Goal: Task Accomplishment & Management: Complete application form

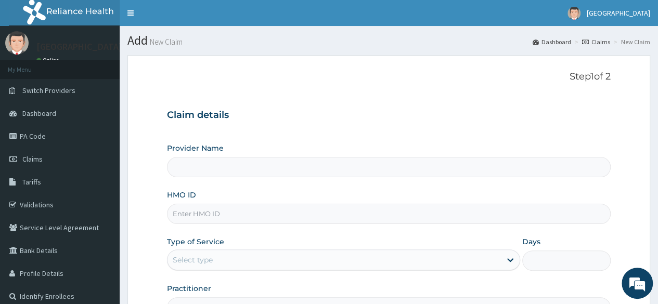
type input "[GEOGRAPHIC_DATA]"
click at [214, 211] on input "HMO ID" at bounding box center [388, 214] width 443 height 20
type input "n"
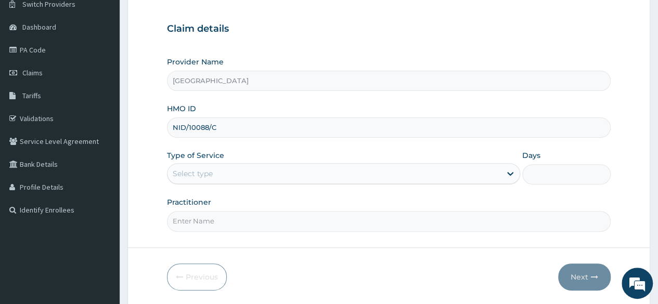
scroll to position [112, 0]
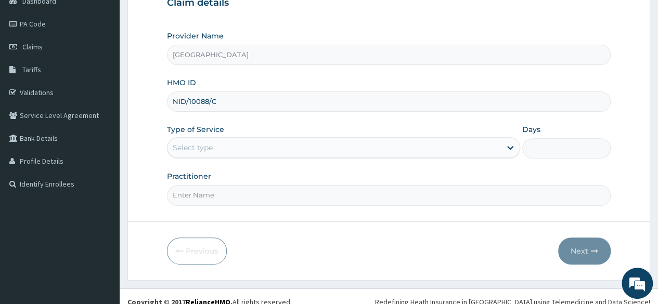
type input "NID/10088/C"
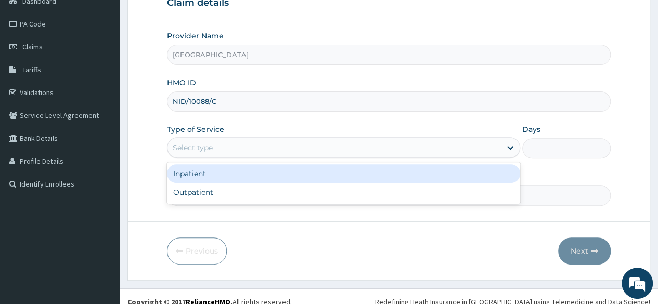
click at [458, 153] on div "Select type" at bounding box center [333, 147] width 333 height 17
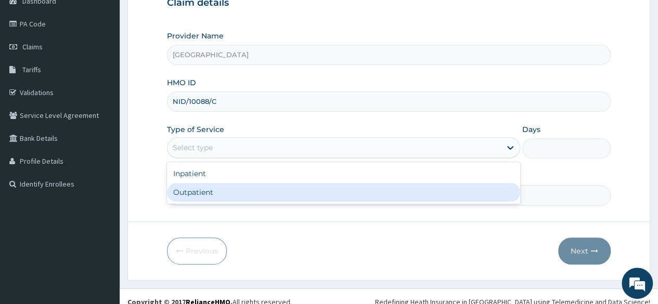
click at [433, 189] on div "Outpatient" at bounding box center [343, 192] width 353 height 19
type input "1"
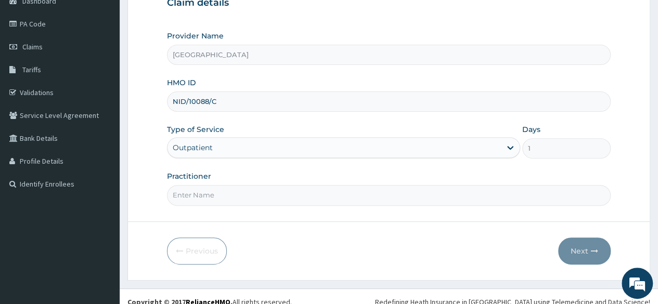
click at [344, 197] on input "Practitioner" at bounding box center [388, 195] width 443 height 20
type input "[PERSON_NAME]"
click at [594, 251] on icon "button" at bounding box center [593, 250] width 7 height 7
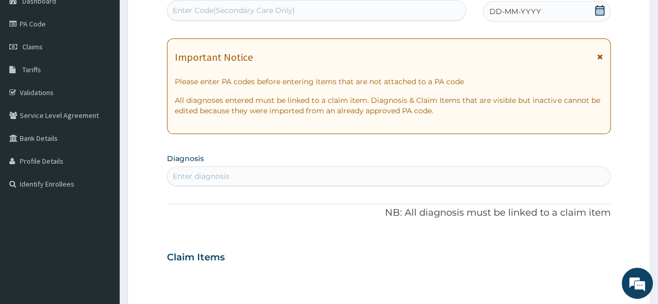
click at [514, 8] on span "DD-MM-YYYY" at bounding box center [514, 11] width 51 height 10
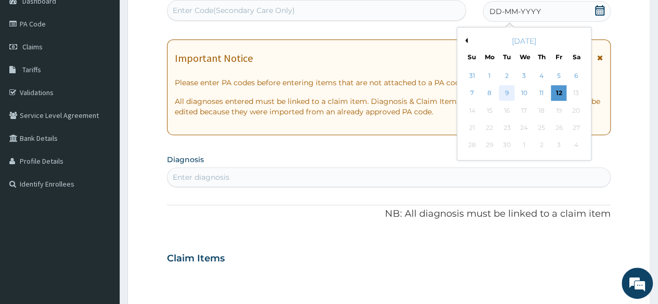
click at [509, 89] on div "9" at bounding box center [506, 94] width 16 height 16
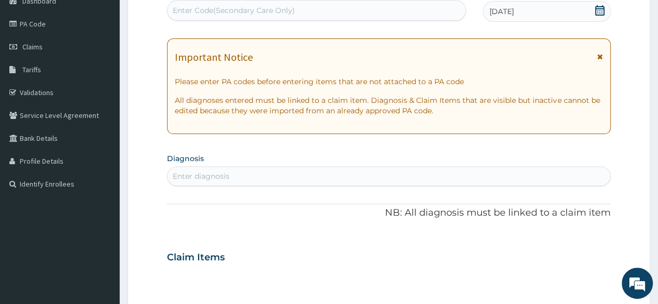
click at [281, 175] on div "Enter diagnosis" at bounding box center [388, 176] width 442 height 17
type input "[MEDICAL_DATA]"
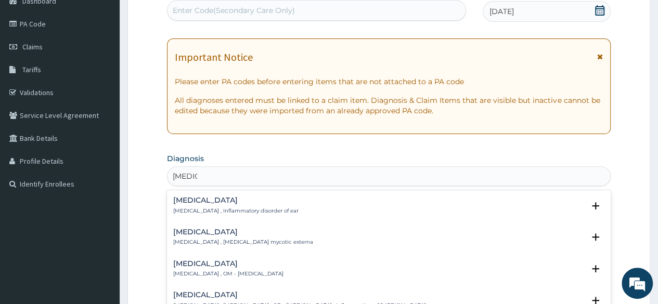
click at [220, 267] on div "[MEDICAL_DATA] [MEDICAL_DATA] , OM - [MEDICAL_DATA]" at bounding box center [228, 269] width 110 height 18
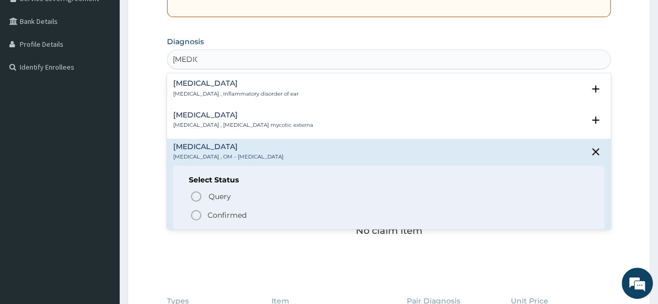
scroll to position [294, 0]
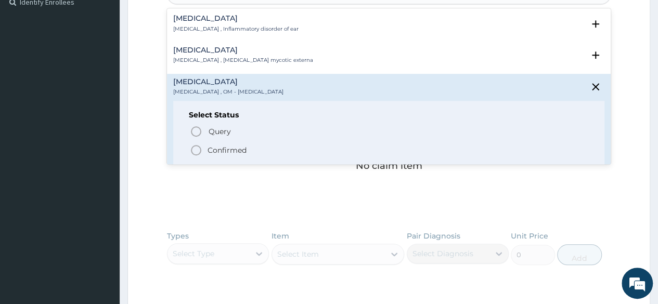
click at [194, 148] on icon "status option filled" at bounding box center [196, 150] width 12 height 12
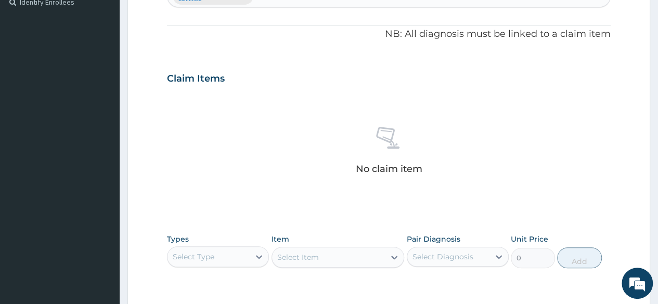
click at [244, 252] on div "Select Type" at bounding box center [208, 256] width 82 height 17
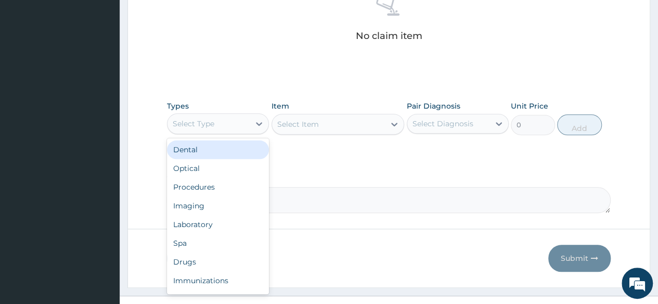
scroll to position [442, 0]
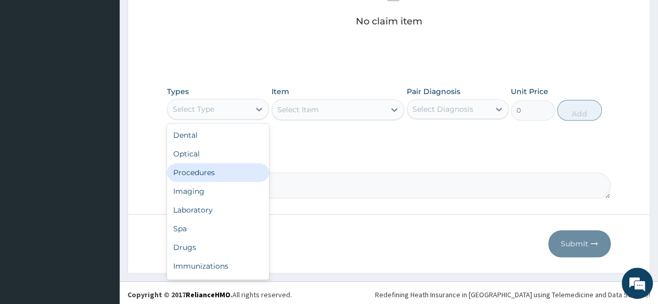
click at [234, 176] on div "Procedures" at bounding box center [218, 172] width 102 height 19
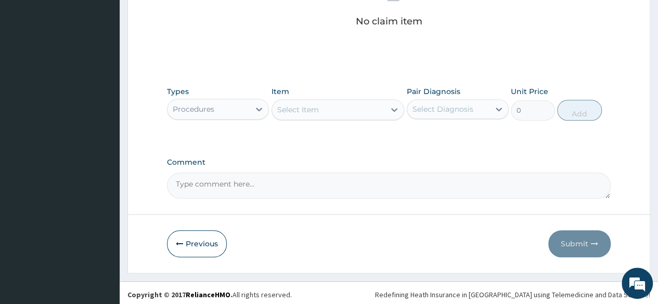
click at [325, 108] on div "Select Item" at bounding box center [328, 109] width 113 height 17
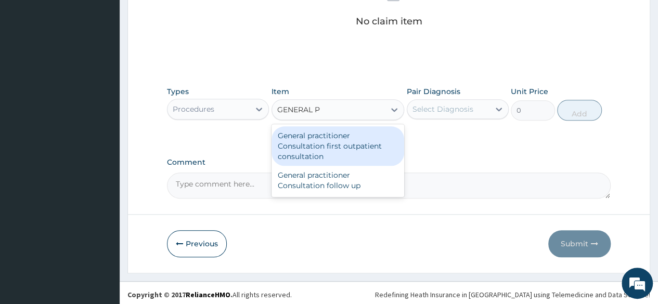
type input "GENERAL PR"
click at [342, 147] on div "General practitioner Consultation first outpatient consultation" at bounding box center [337, 146] width 133 height 40
type input "3000"
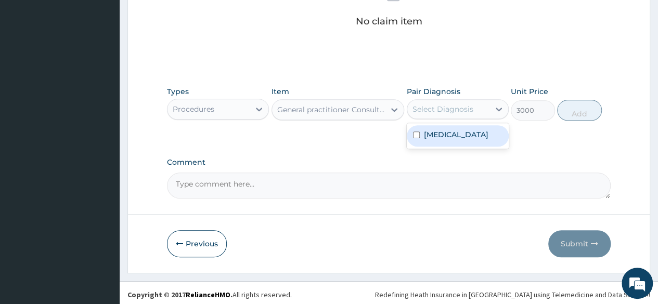
click at [442, 110] on div "Select Diagnosis" at bounding box center [442, 109] width 61 height 10
click at [445, 131] on label "[MEDICAL_DATA]" at bounding box center [456, 134] width 64 height 10
checkbox input "true"
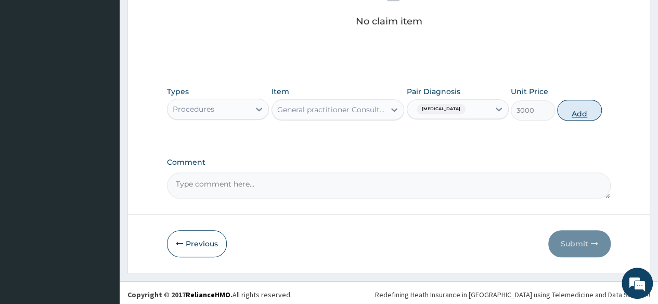
click at [574, 106] on button "Add" at bounding box center [579, 110] width 44 height 21
type input "0"
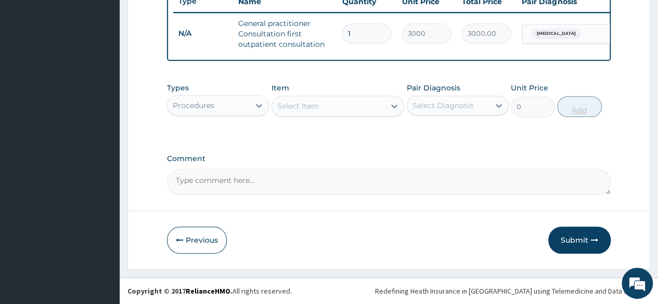
scroll to position [408, 0]
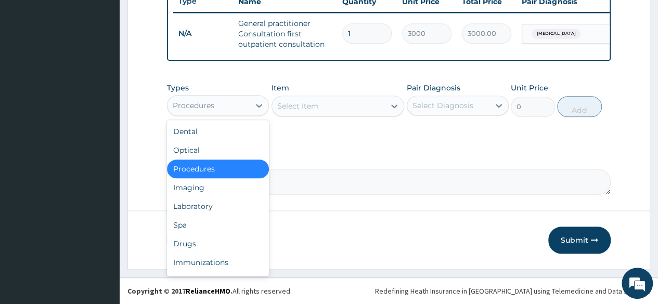
click at [229, 103] on div "Procedures" at bounding box center [208, 105] width 82 height 17
click at [198, 244] on div "Drugs" at bounding box center [218, 243] width 102 height 19
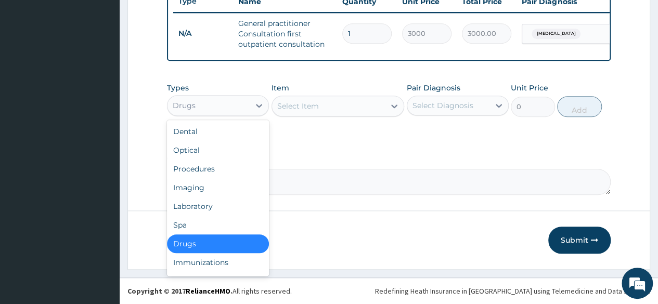
click at [221, 99] on div "Drugs" at bounding box center [208, 105] width 82 height 17
click at [219, 212] on div "Laboratory" at bounding box center [218, 206] width 102 height 19
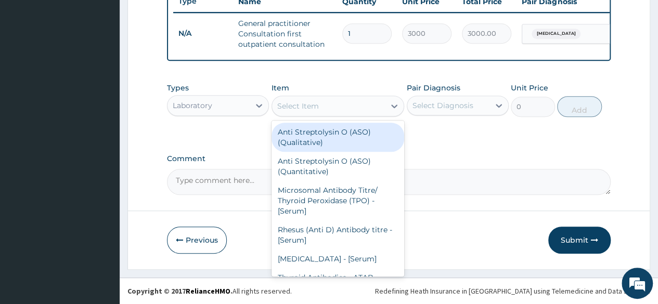
click at [375, 107] on div "Select Item" at bounding box center [328, 106] width 113 height 17
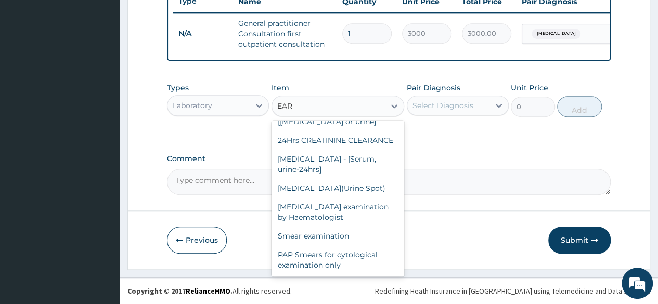
scroll to position [208, 0]
type input "EAR"
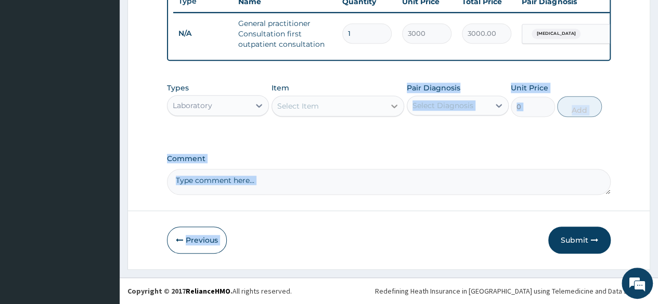
drag, startPoint x: 406, startPoint y: 229, endPoint x: 389, endPoint y: 103, distance: 127.0
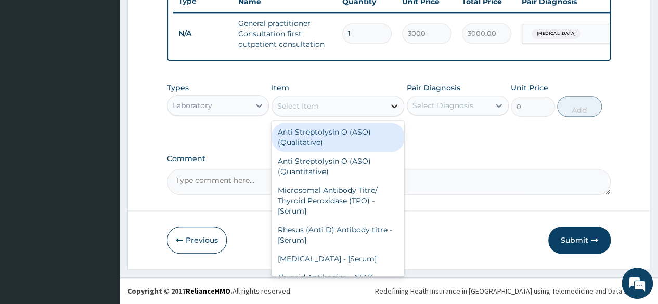
click at [389, 103] on icon at bounding box center [394, 106] width 10 height 10
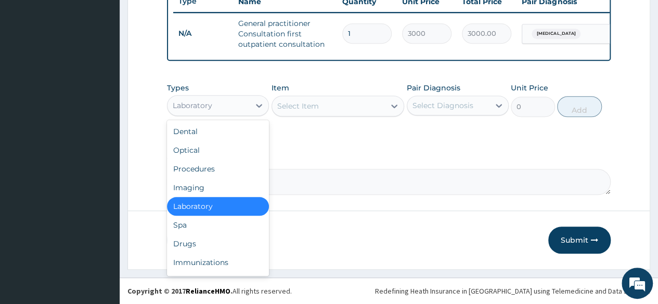
click at [248, 106] on div "Laboratory" at bounding box center [208, 105] width 82 height 17
click at [234, 168] on div "Procedures" at bounding box center [218, 169] width 102 height 19
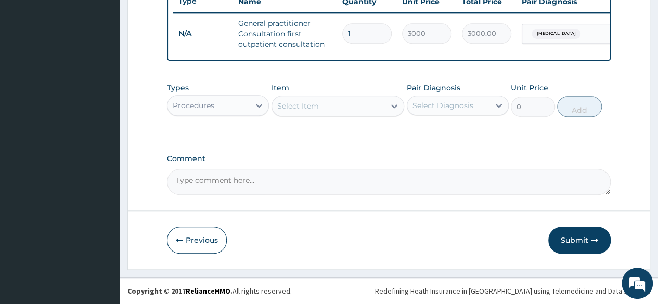
click at [322, 110] on div "Select Item" at bounding box center [328, 106] width 113 height 17
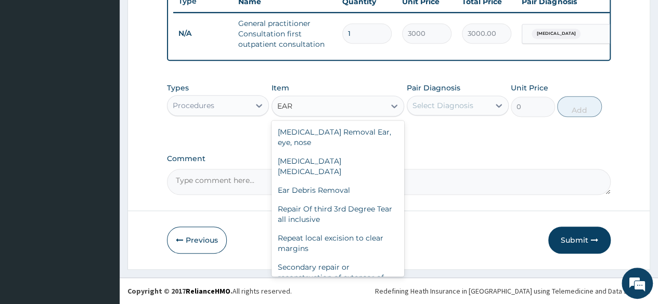
scroll to position [0, 0]
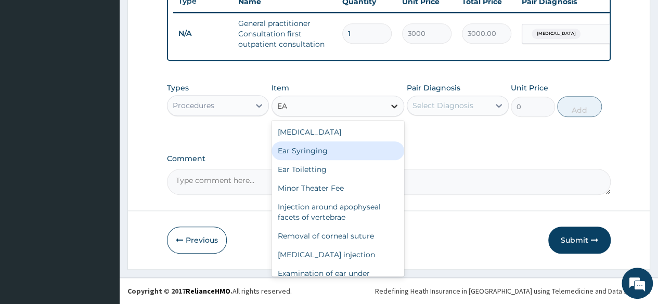
type input "E"
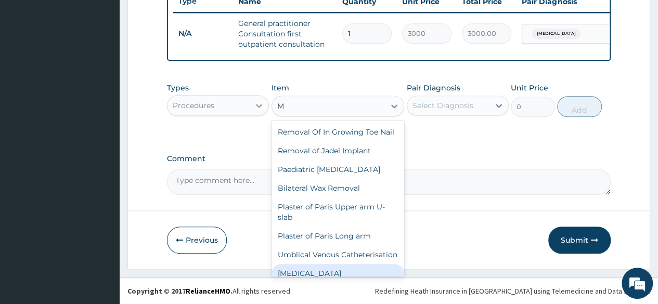
type input "M"
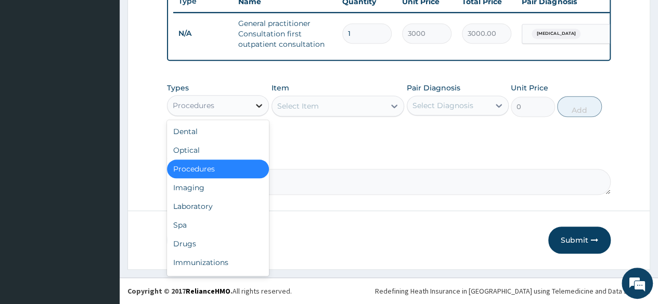
click at [266, 101] on div at bounding box center [258, 105] width 19 height 19
click at [211, 206] on div "Laboratory" at bounding box center [218, 206] width 102 height 19
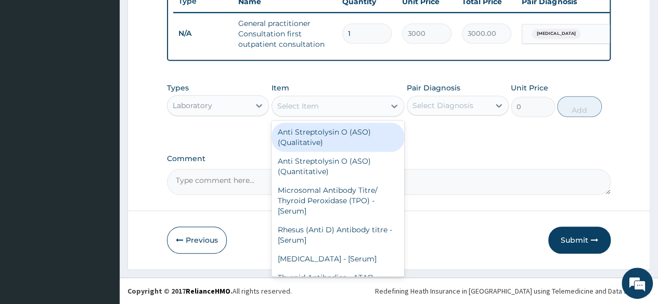
click at [331, 109] on div "Select Item" at bounding box center [328, 106] width 113 height 17
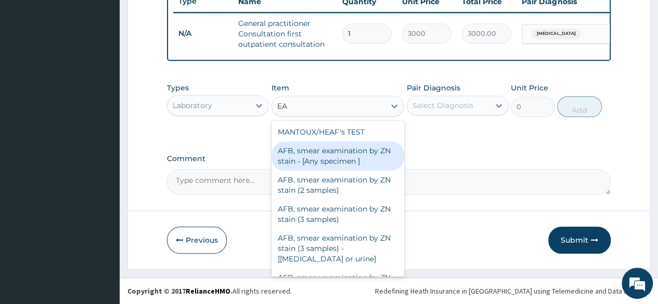
type input "E"
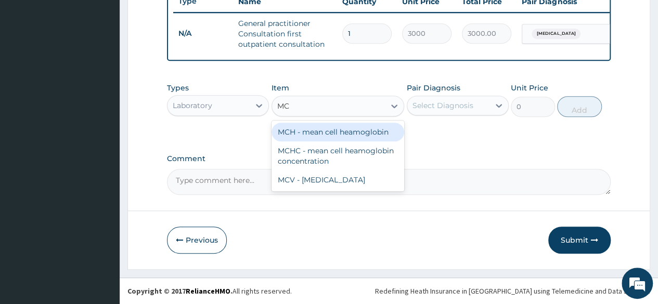
type input "M"
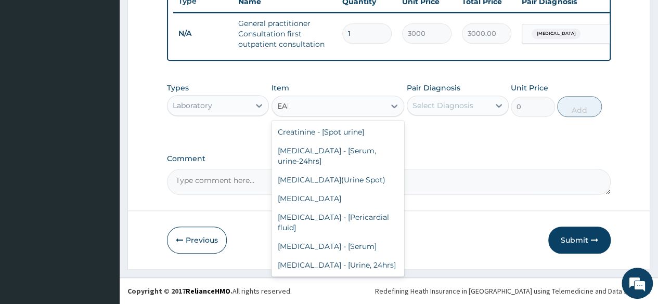
scroll to position [206, 0]
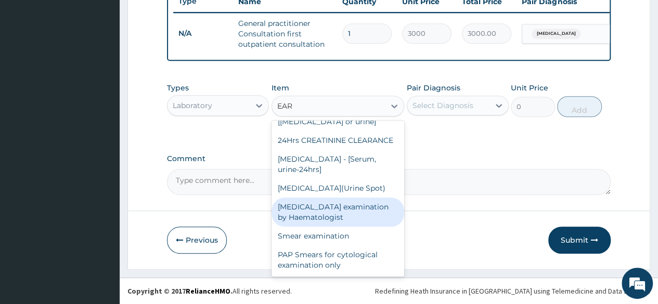
type input "EAR"
click at [405, 228] on div "Previous Submit" at bounding box center [388, 240] width 443 height 27
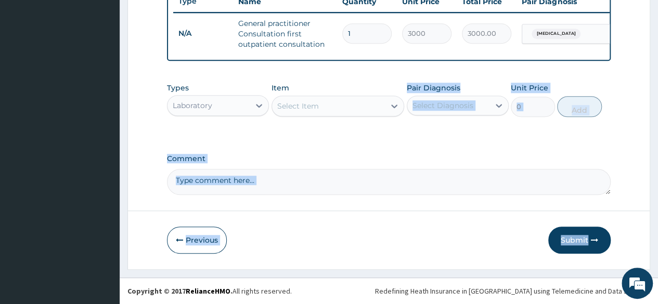
drag, startPoint x: 405, startPoint y: 228, endPoint x: 394, endPoint y: 126, distance: 102.0
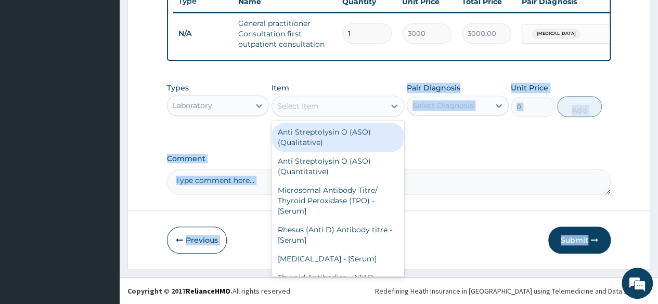
click at [362, 102] on div "Select Item" at bounding box center [328, 106] width 113 height 17
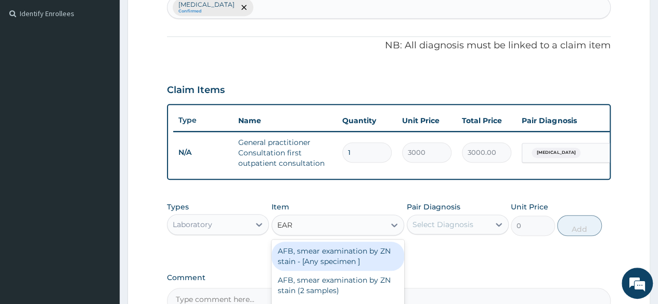
scroll to position [408, 0]
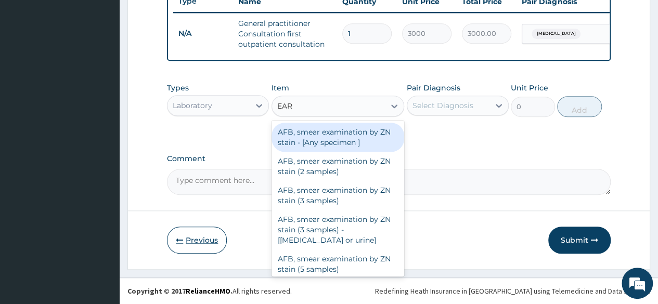
type input "EAR"
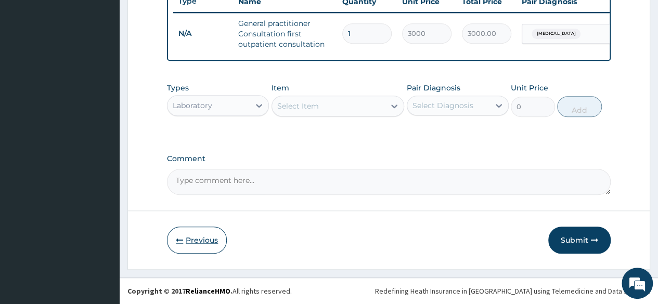
click at [205, 243] on button "Previous" at bounding box center [197, 240] width 60 height 27
